Goal: Navigation & Orientation: Find specific page/section

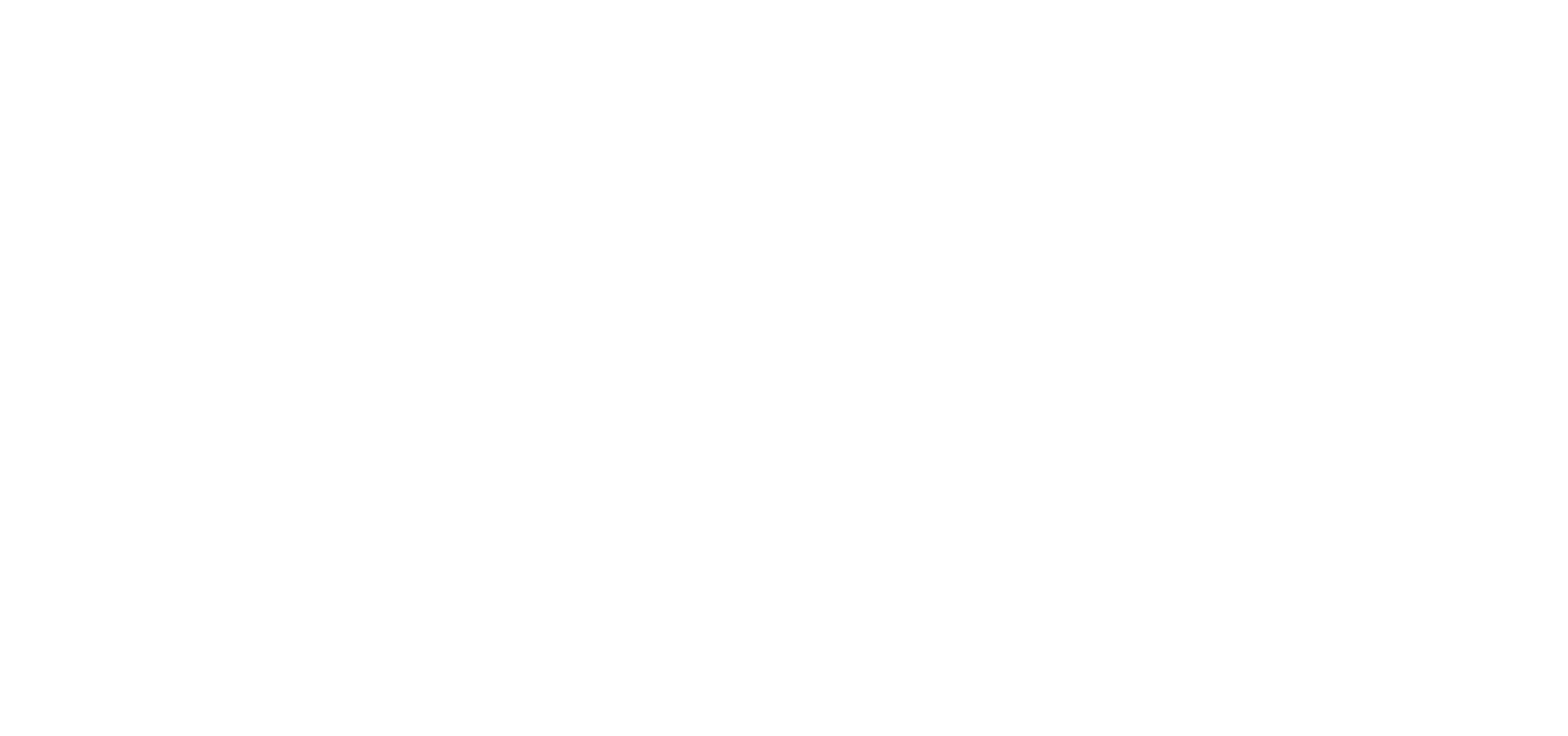
select select "*"
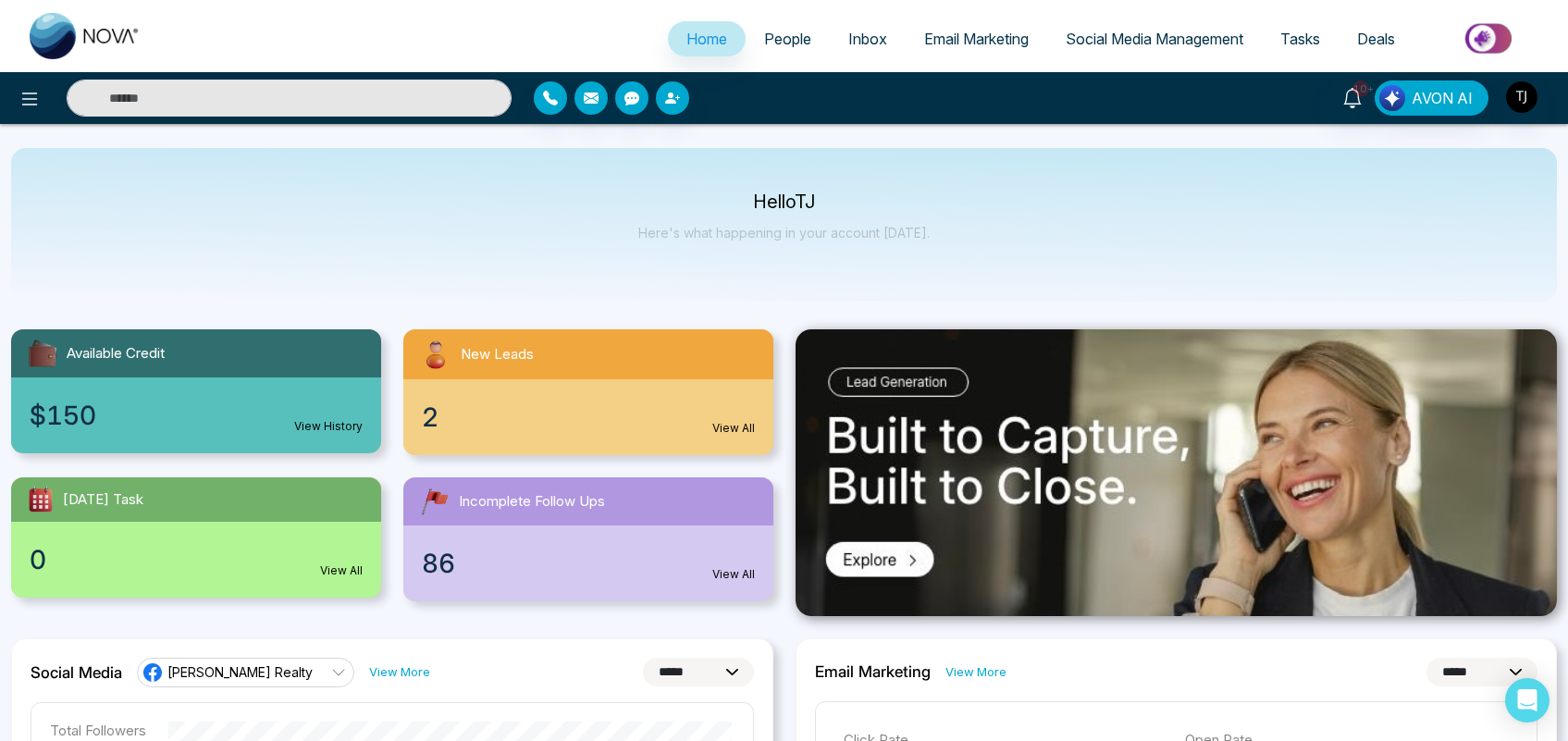
click at [787, 35] on span "People" at bounding box center [787, 39] width 47 height 19
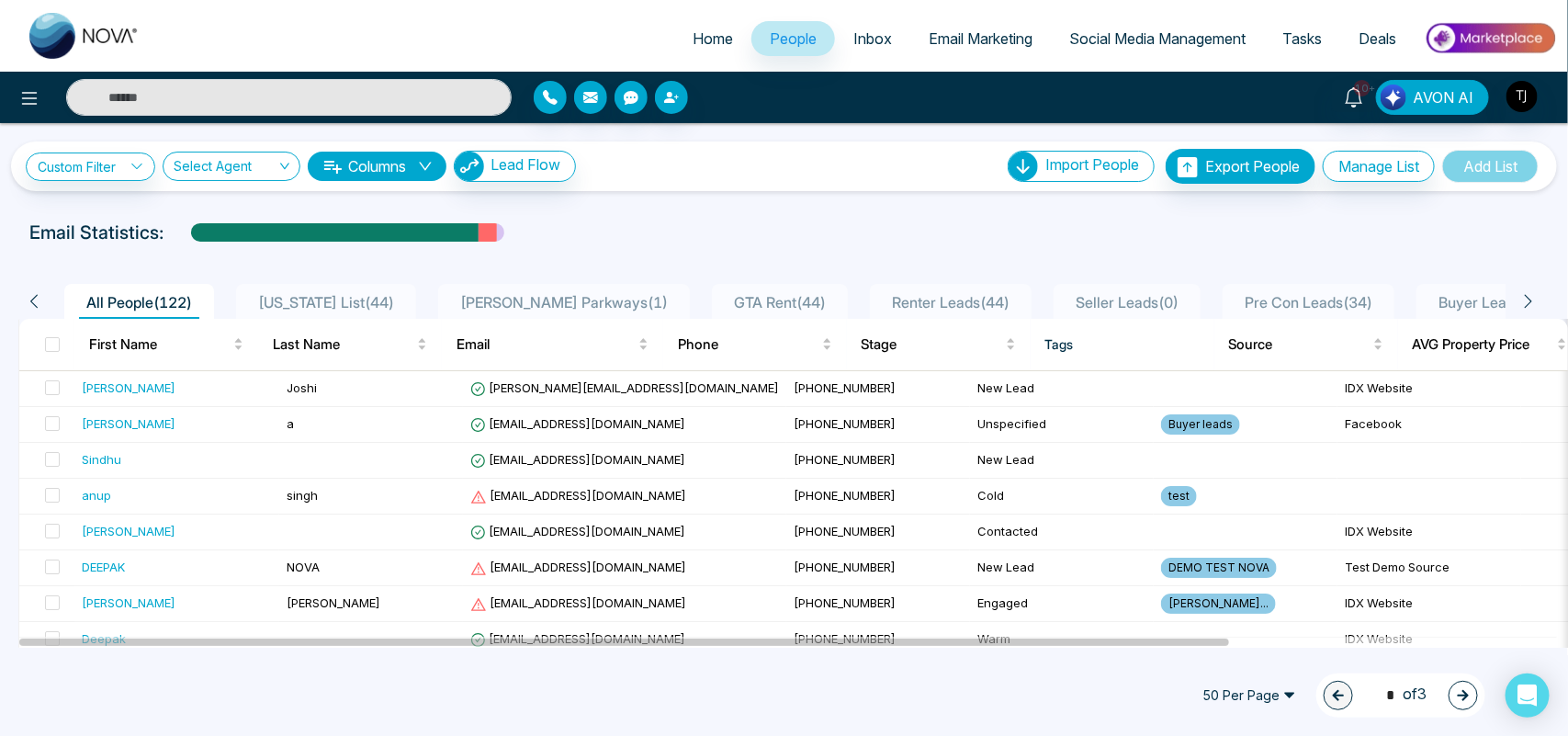
click at [861, 232] on div "Email Statistics:" at bounding box center [784, 233] width 1509 height 28
click at [692, 26] on link "Home" at bounding box center [712, 39] width 78 height 35
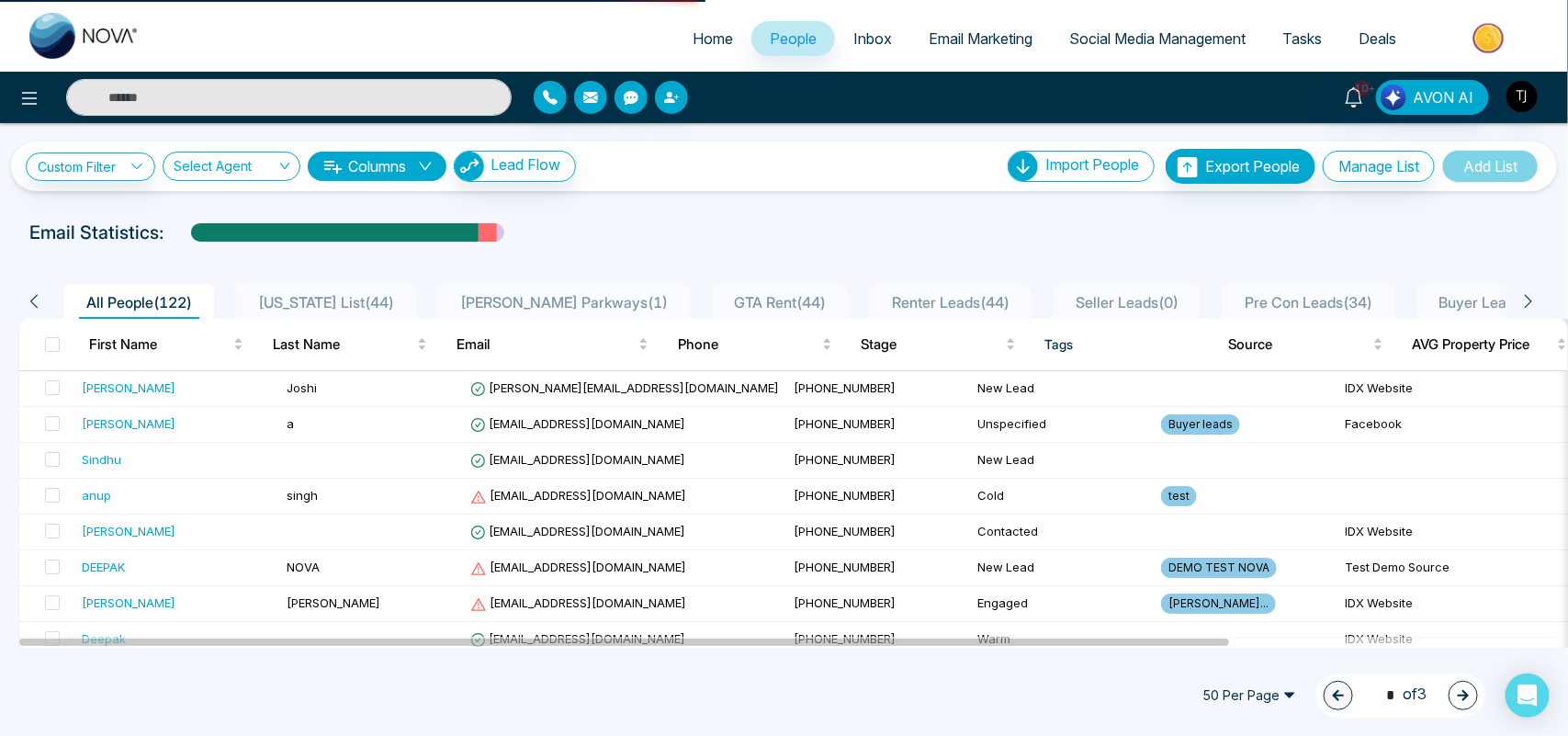
select select "*"
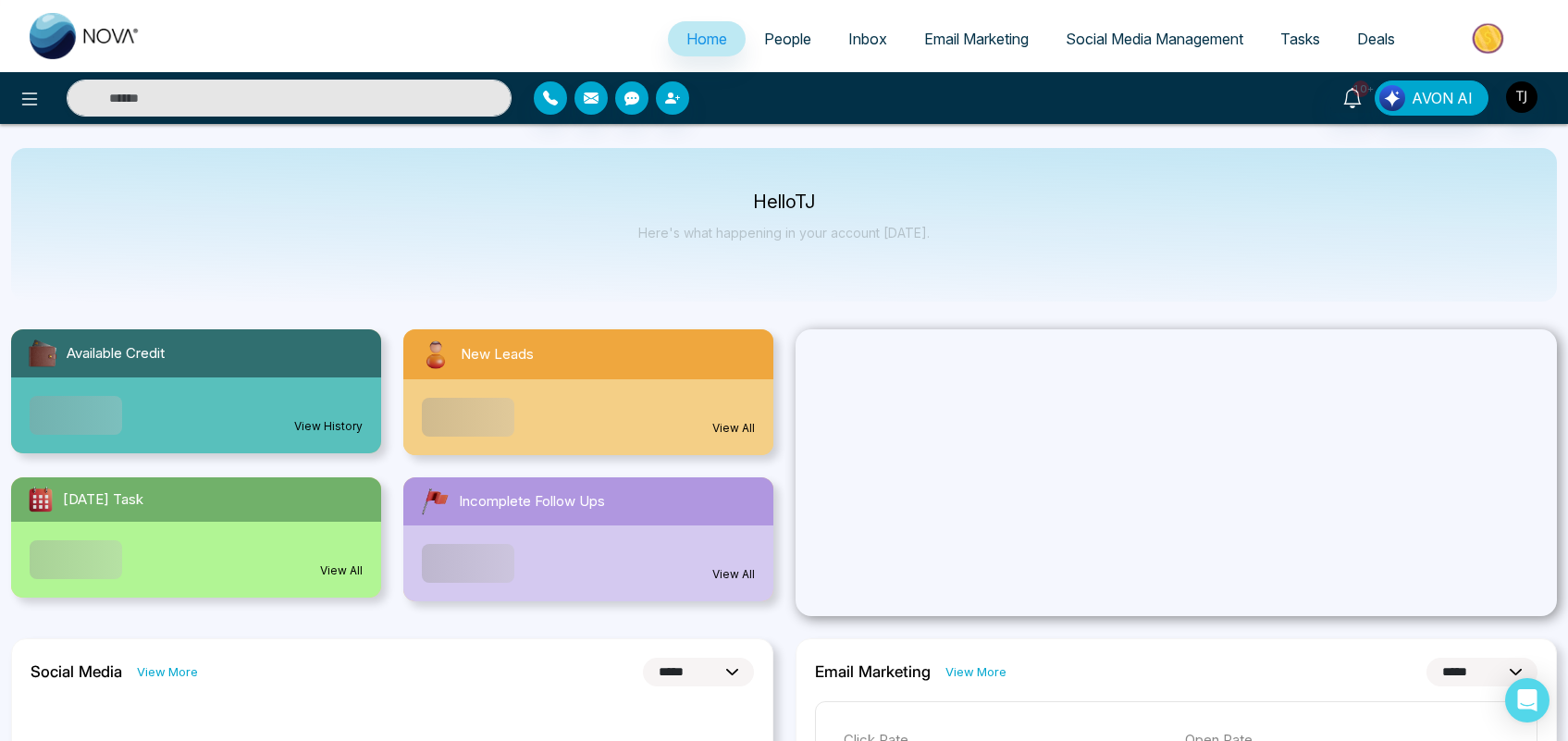
click at [849, 30] on span "Inbox" at bounding box center [867, 39] width 39 height 19
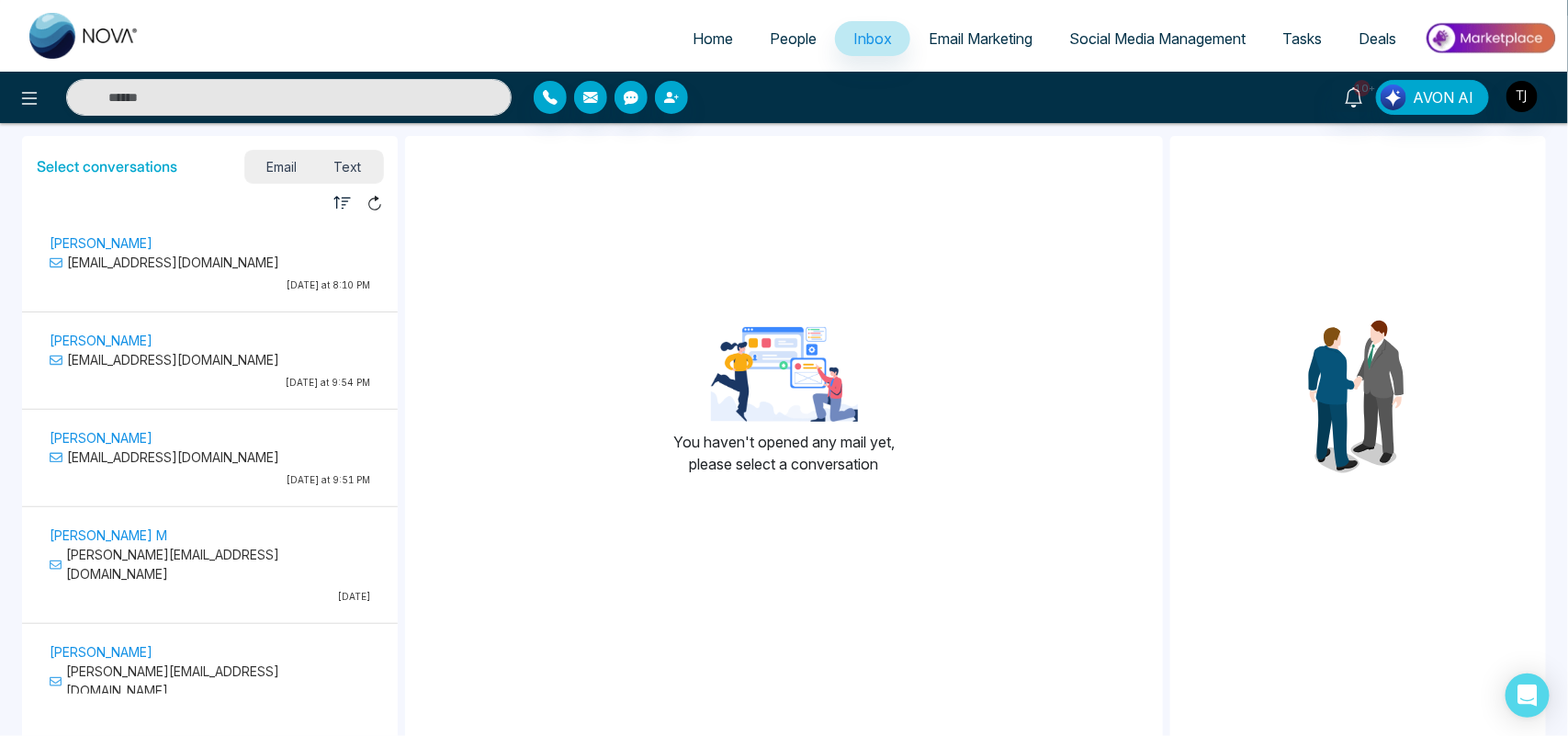
click at [946, 53] on link "Email Marketing" at bounding box center [980, 39] width 140 height 35
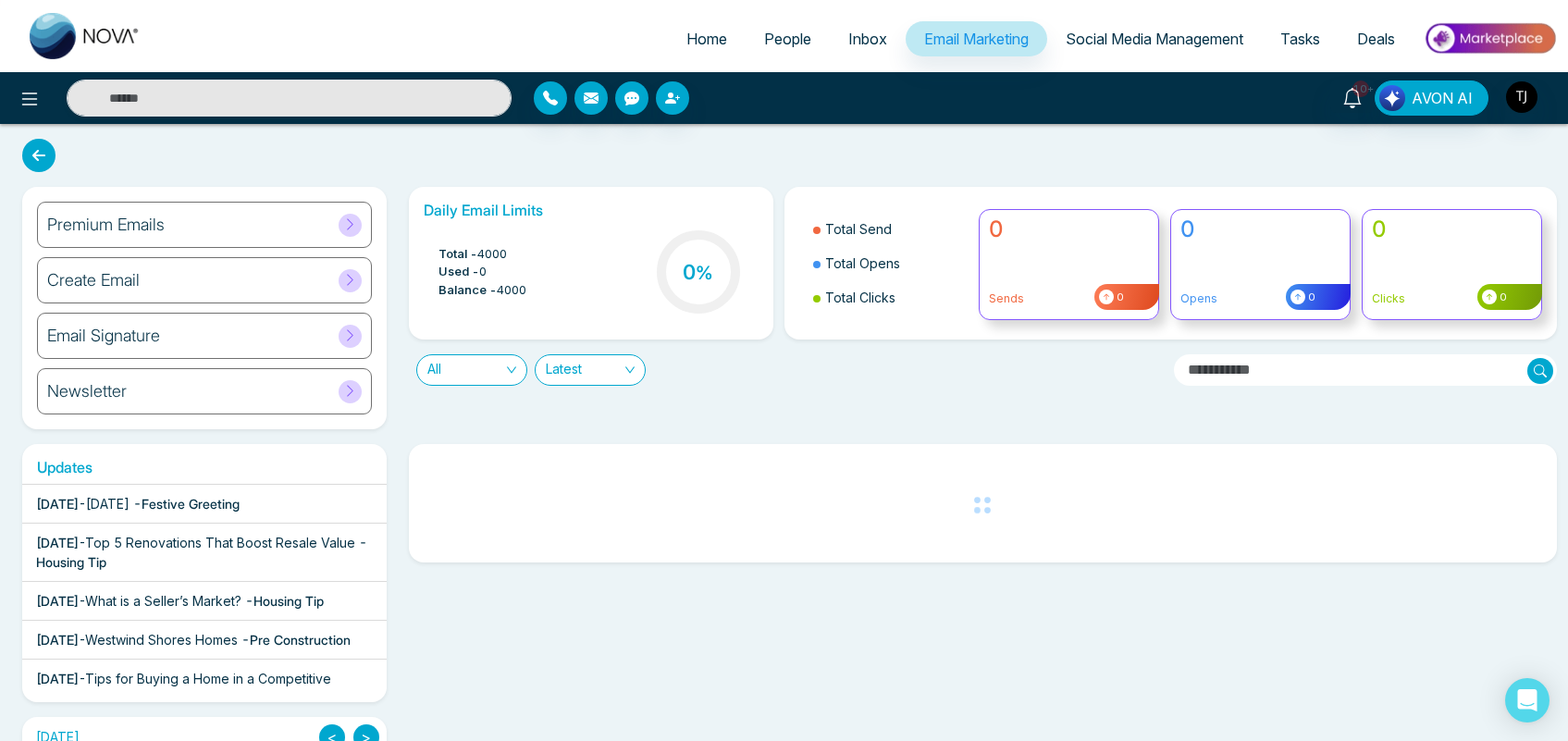
click at [1170, 50] on link "Social Media Management" at bounding box center [1153, 40] width 215 height 36
